Goal: Find specific page/section: Find specific page/section

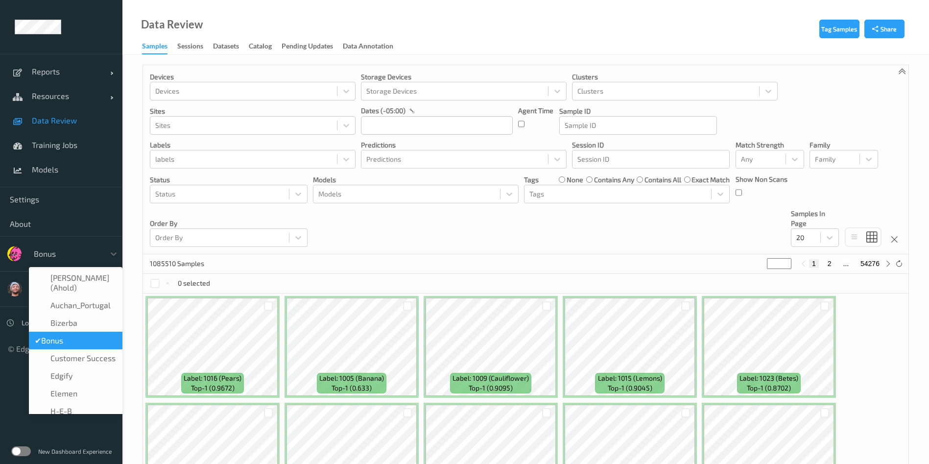
click at [70, 254] on div at bounding box center [67, 254] width 66 height 12
type input "h-"
